Goal: Navigation & Orientation: Find specific page/section

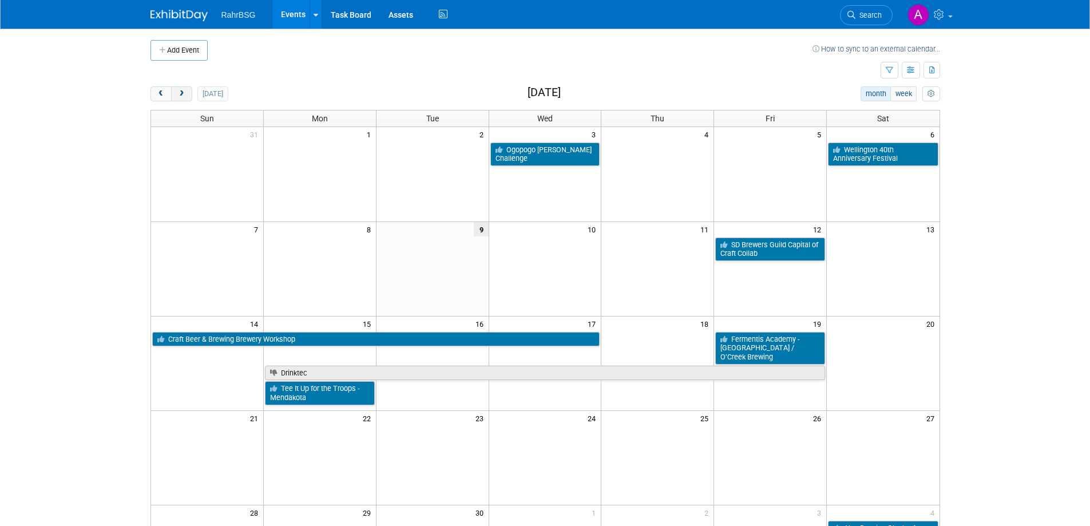
click at [179, 97] on span "next" at bounding box center [181, 93] width 9 height 7
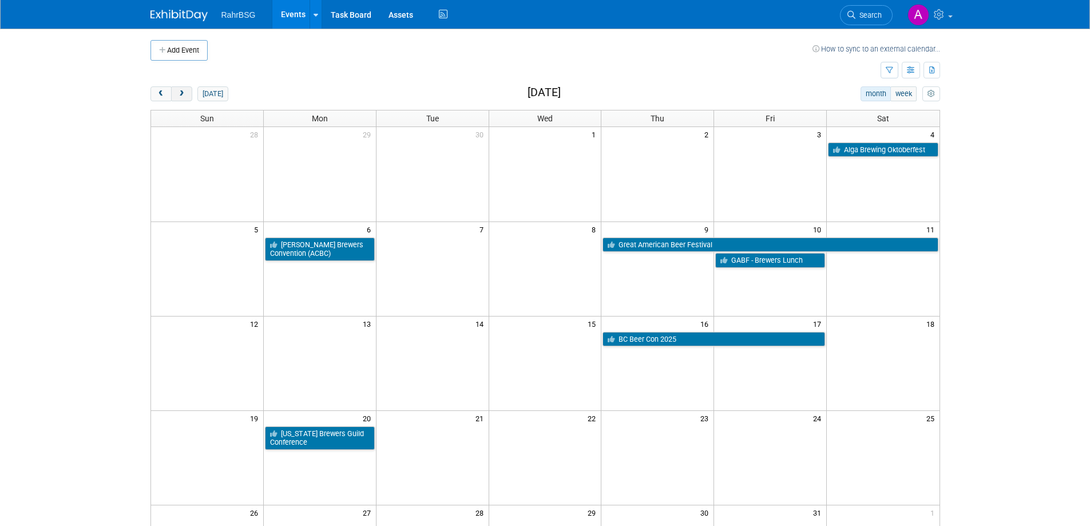
click at [179, 97] on span "next" at bounding box center [181, 93] width 9 height 7
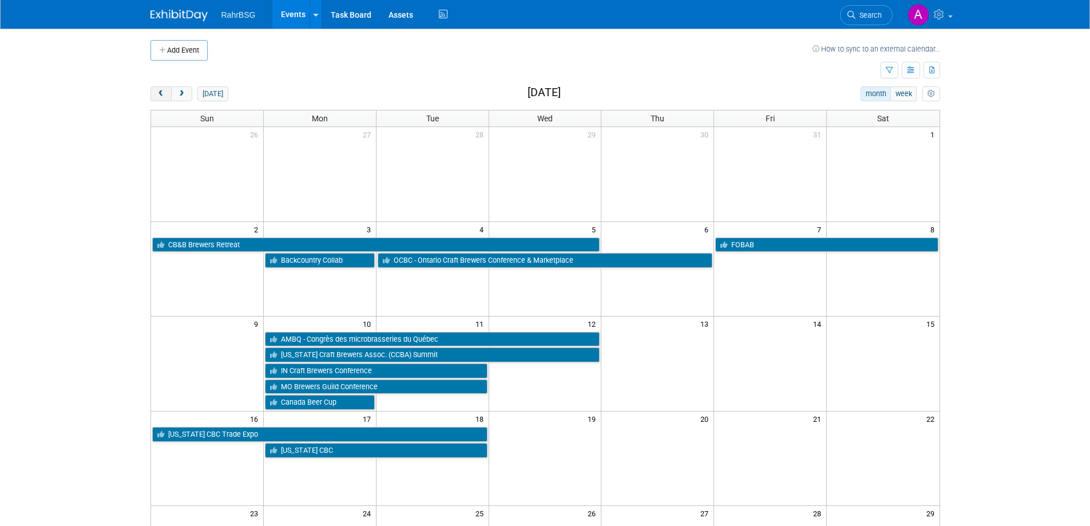
click at [161, 100] on button "prev" at bounding box center [161, 93] width 21 height 15
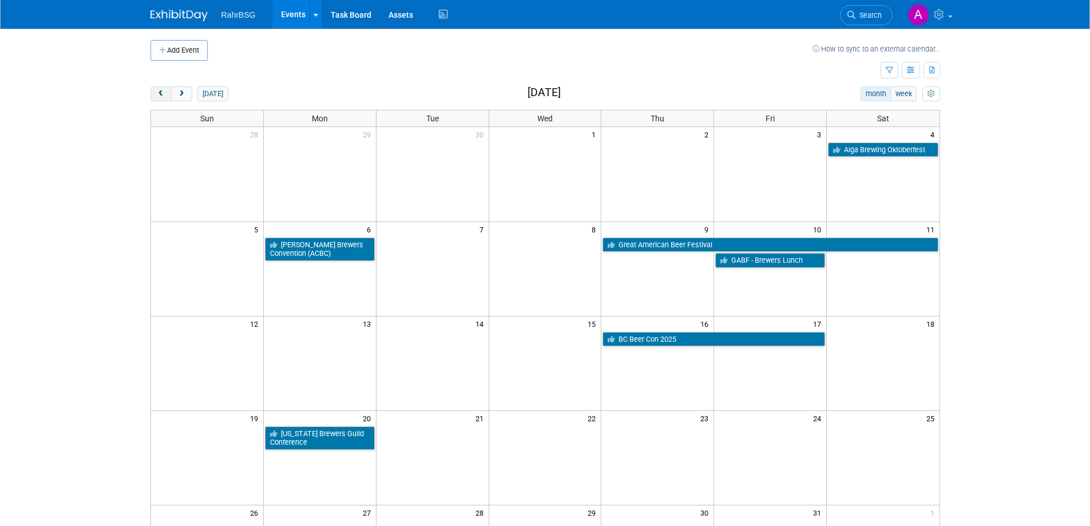
click at [165, 97] on span "prev" at bounding box center [161, 93] width 9 height 7
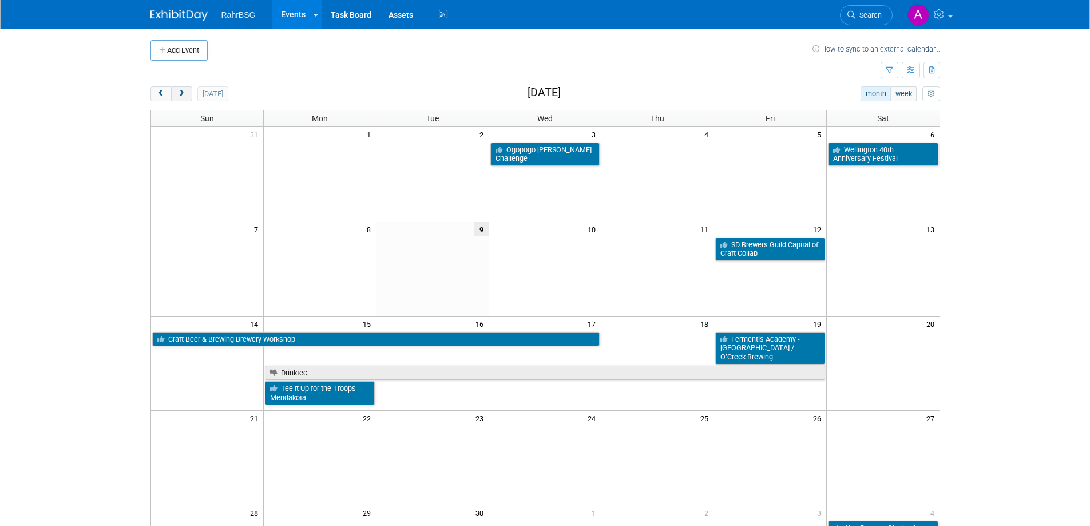
click at [180, 91] on span "next" at bounding box center [181, 93] width 9 height 7
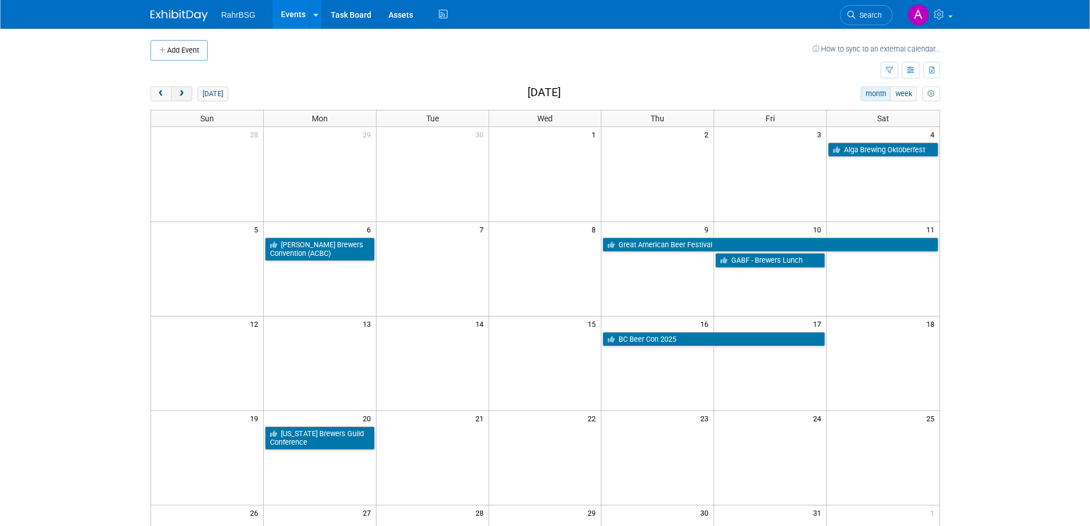
click at [180, 91] on span "next" at bounding box center [181, 93] width 9 height 7
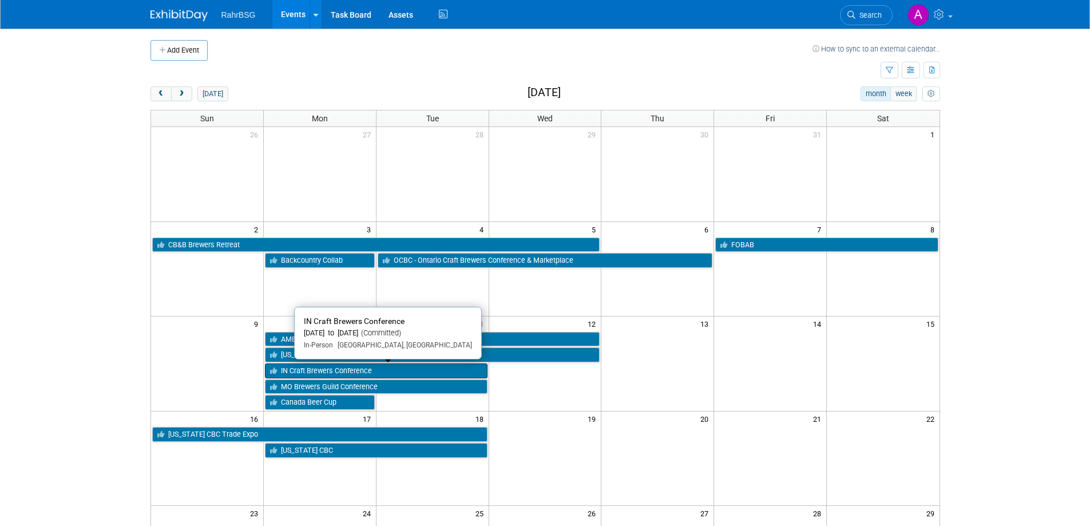
click at [309, 369] on link "IN Craft Brewers Conference" at bounding box center [376, 370] width 223 height 15
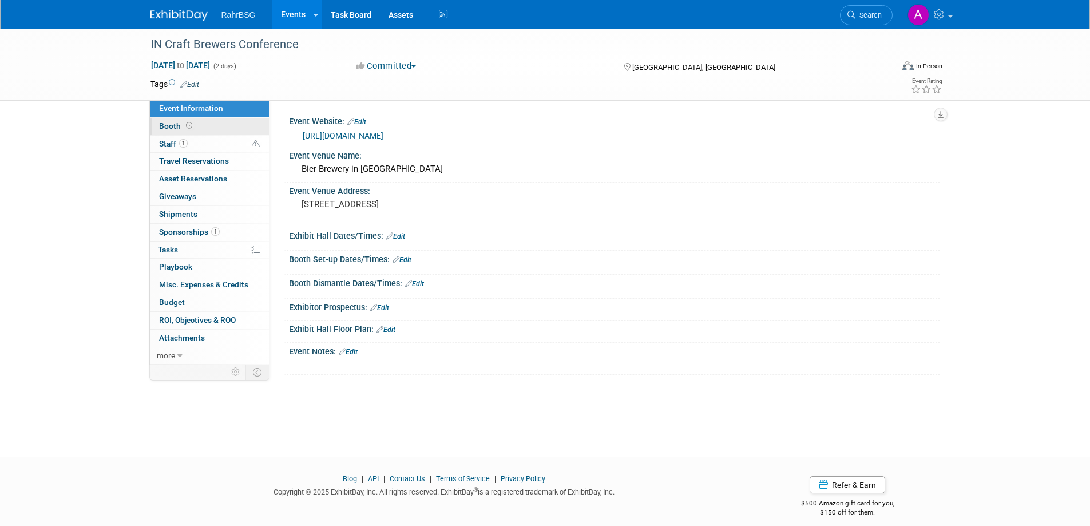
click at [168, 128] on span "Booth" at bounding box center [176, 125] width 35 height 9
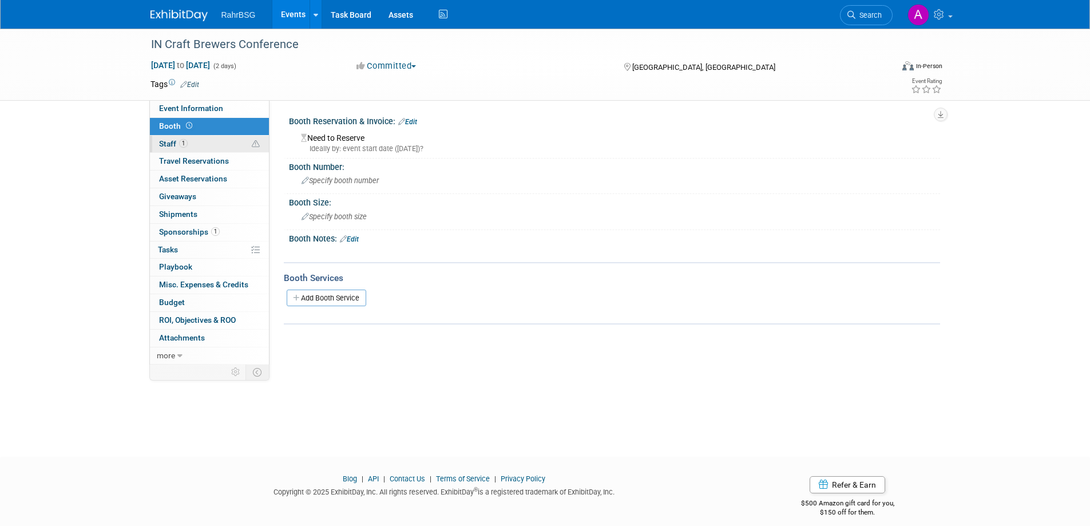
click at [164, 142] on span "Staff 1" at bounding box center [173, 143] width 29 height 9
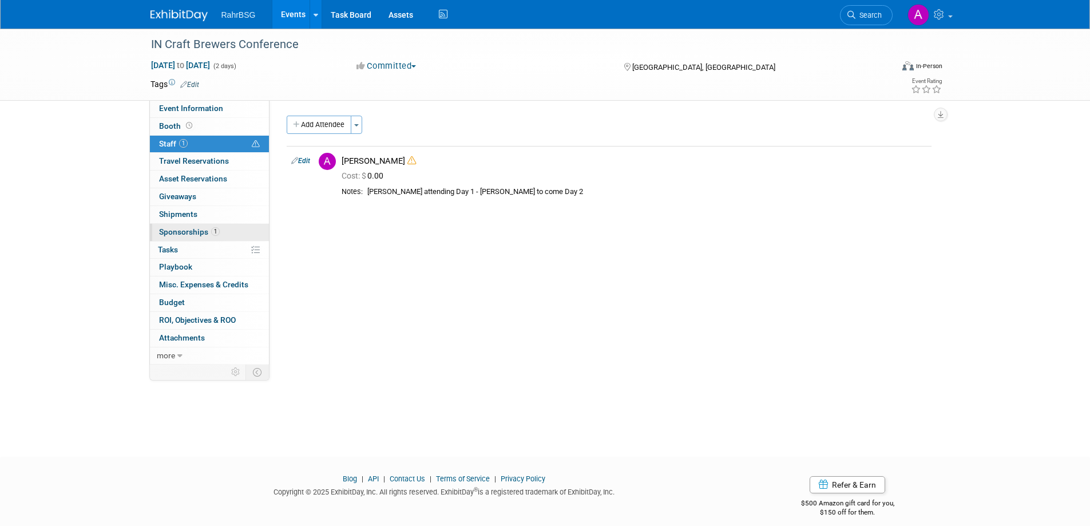
click at [181, 232] on span "Sponsorships 1" at bounding box center [189, 231] width 61 height 9
